Goal: Information Seeking & Learning: Learn about a topic

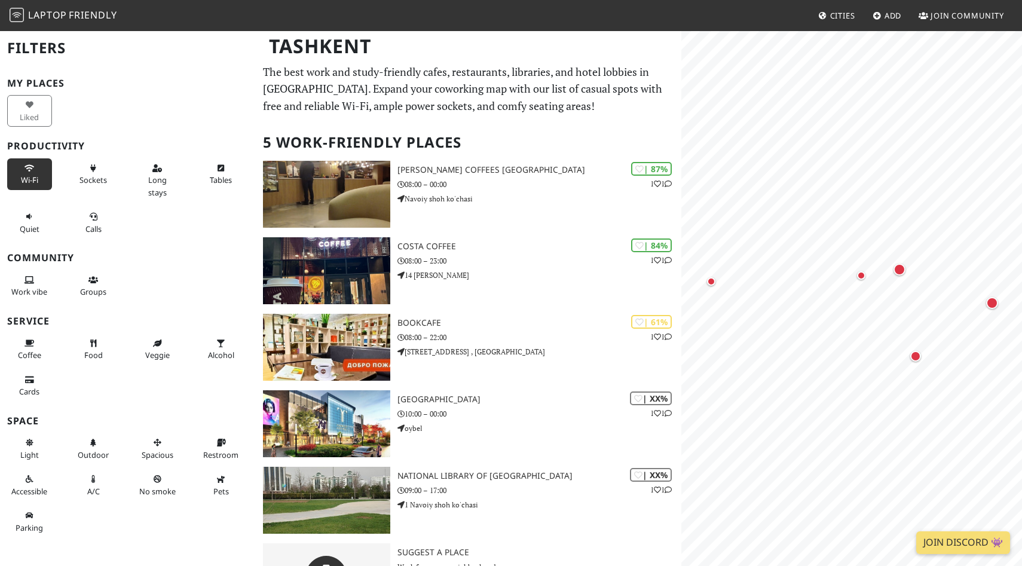
click at [39, 171] on button "Wi-Fi" at bounding box center [29, 174] width 45 height 32
click at [106, 181] on span "Sockets" at bounding box center [93, 180] width 27 height 11
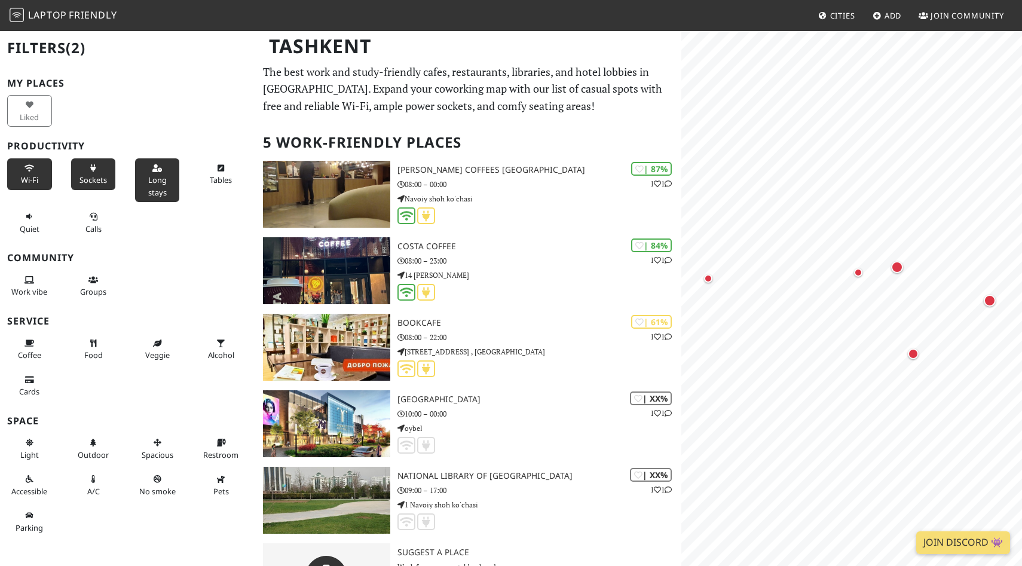
click at [137, 161] on button "Long stays" at bounding box center [157, 180] width 45 height 44
click at [204, 179] on button "Tables" at bounding box center [221, 174] width 45 height 32
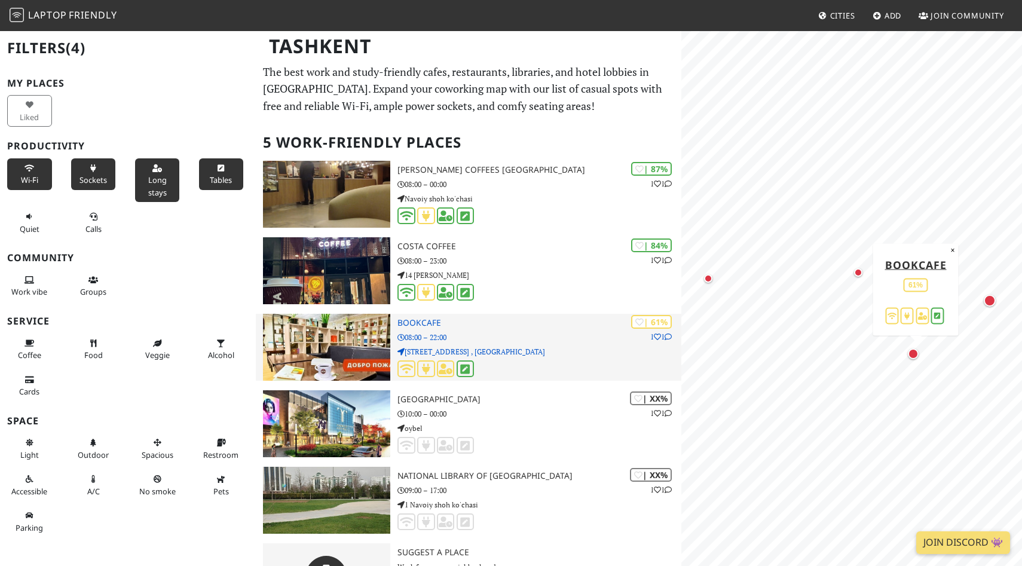
click at [417, 323] on h3 "BookCafe" at bounding box center [540, 323] width 284 height 10
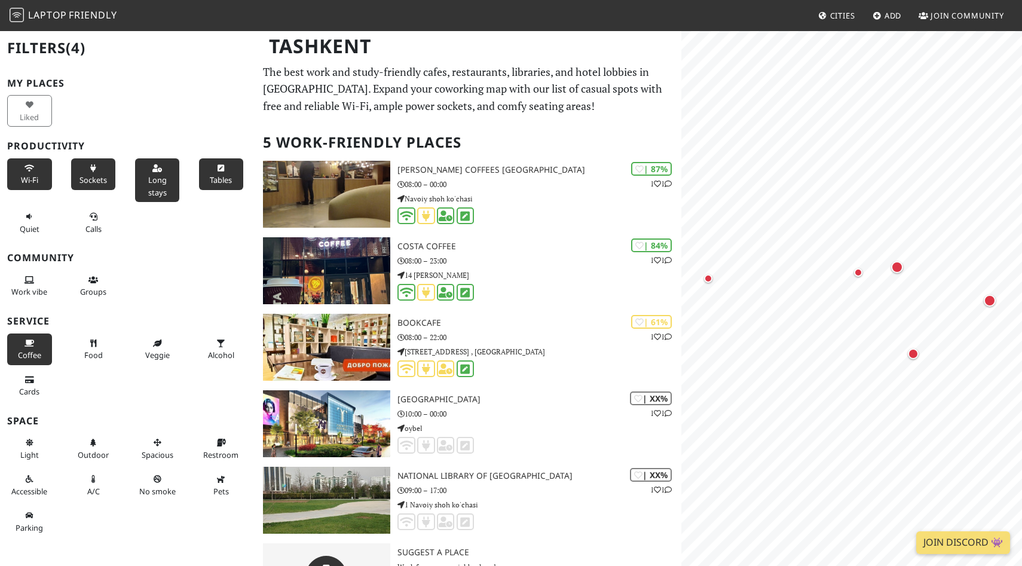
click at [27, 337] on button "Coffee" at bounding box center [29, 350] width 45 height 32
click at [31, 290] on span "Work vibe" at bounding box center [29, 291] width 36 height 11
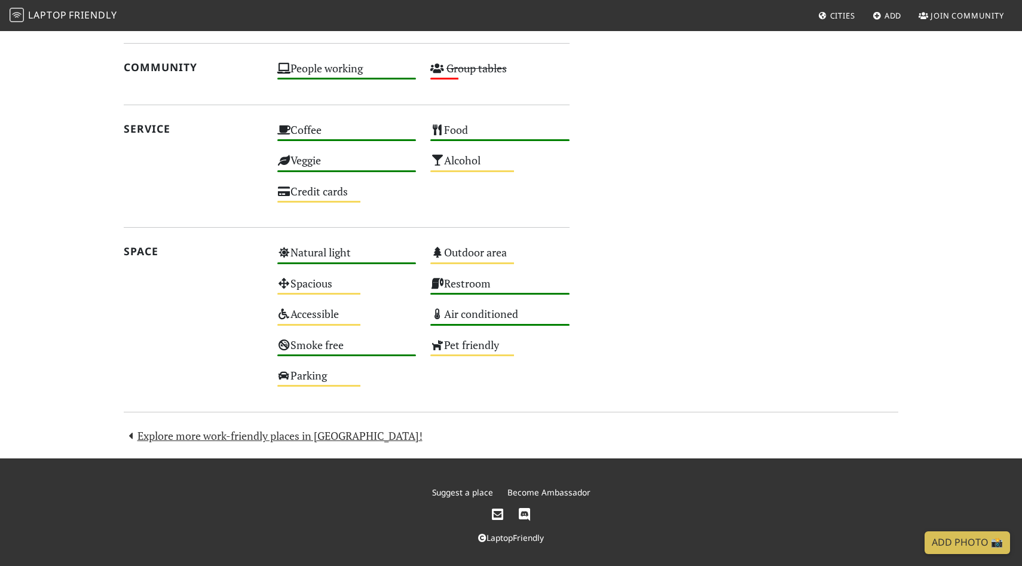
scroll to position [756, 0]
